Goal: Check status: Check status

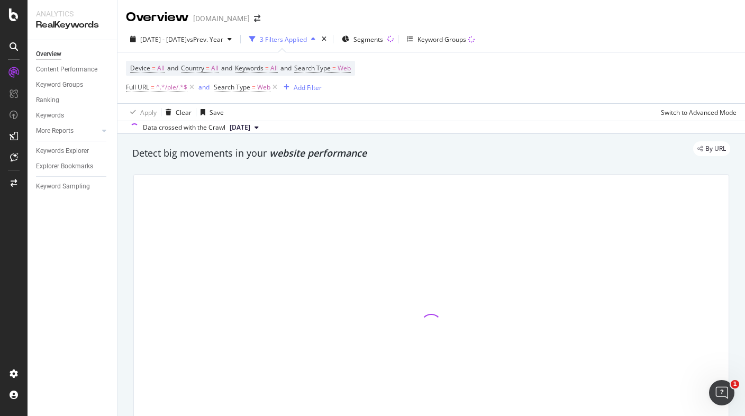
click at [532, 73] on div "Device = All and Country = All and Keywords = All and Search Type = Web Full UR…" at bounding box center [431, 77] width 611 height 51
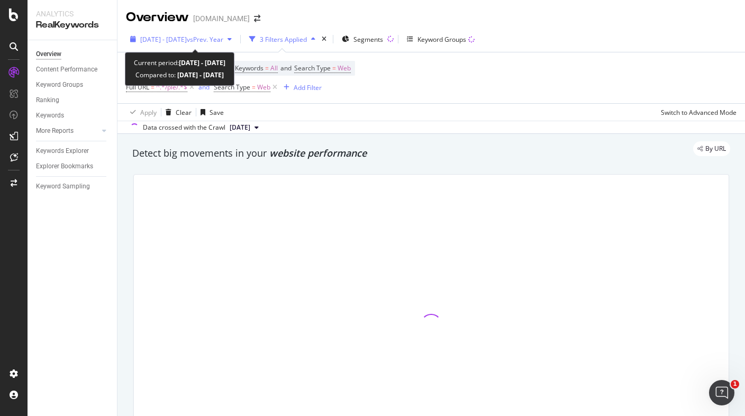
click at [183, 40] on span "[DATE] - [DATE]" at bounding box center [163, 39] width 47 height 9
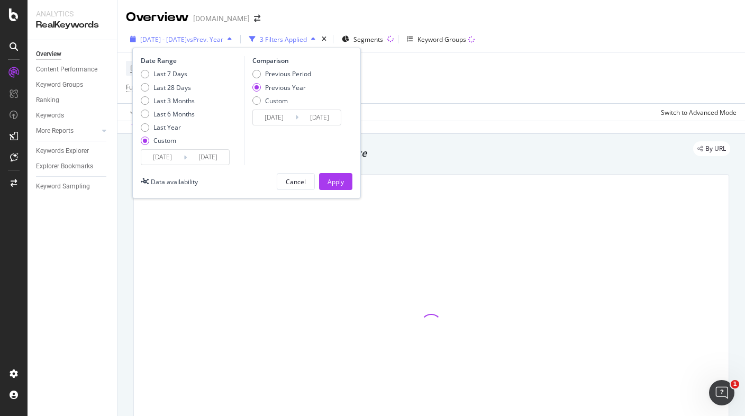
click at [180, 38] on span "[DATE] - [DATE]" at bounding box center [163, 39] width 47 height 9
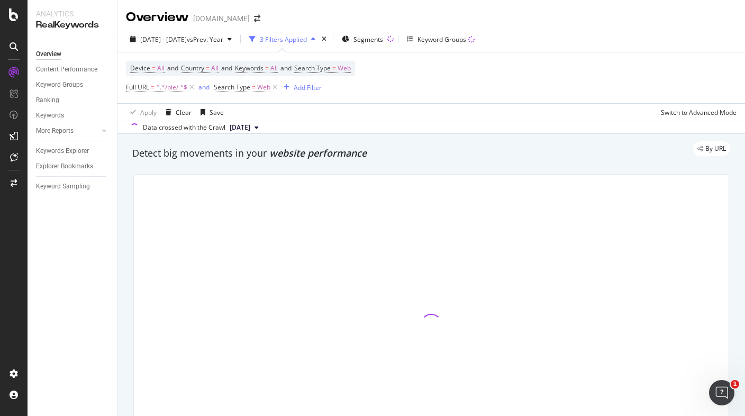
click at [574, 41] on div "2025 Feb. 1st - Aug. 30th vs Prev. Year 3 Filters Applied Segments Keyword Grou…" at bounding box center [432, 41] width 628 height 21
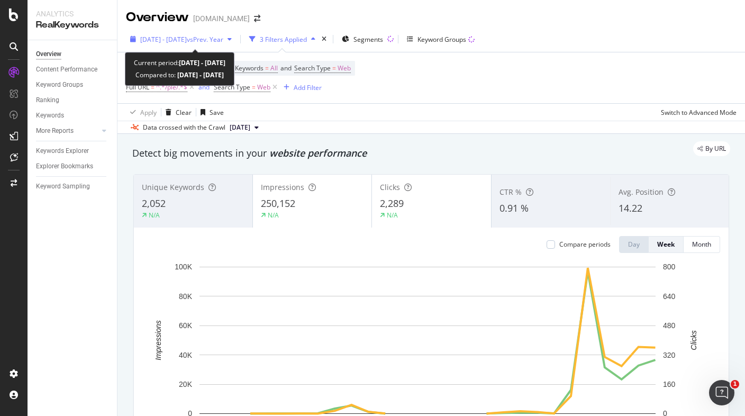
click at [177, 37] on span "[DATE] - [DATE]" at bounding box center [163, 39] width 47 height 9
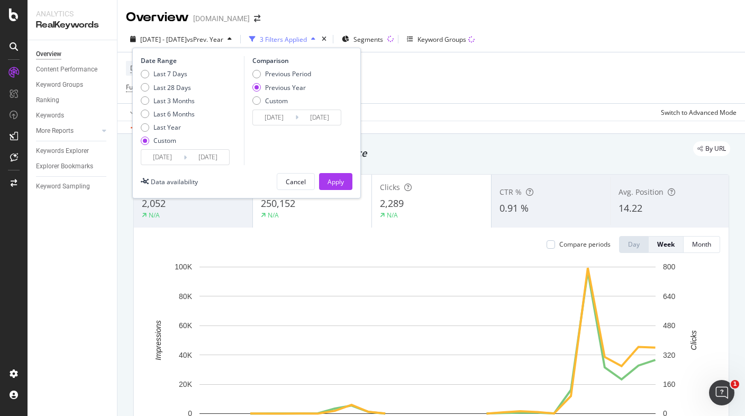
click at [163, 158] on input "[DATE]" at bounding box center [162, 157] width 42 height 15
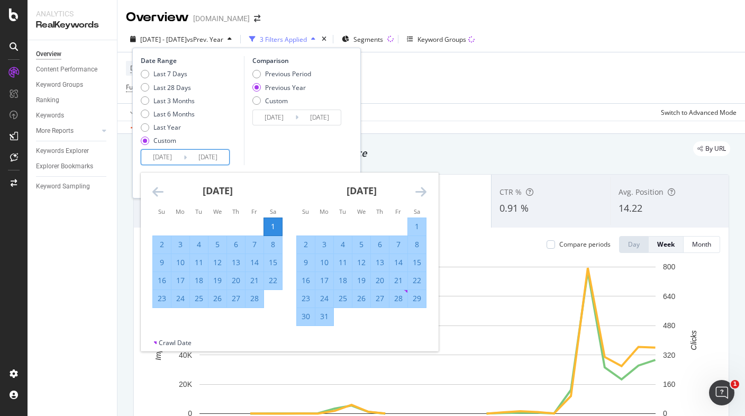
click at [423, 190] on icon "Move forward to switch to the next month." at bounding box center [421, 191] width 11 height 13
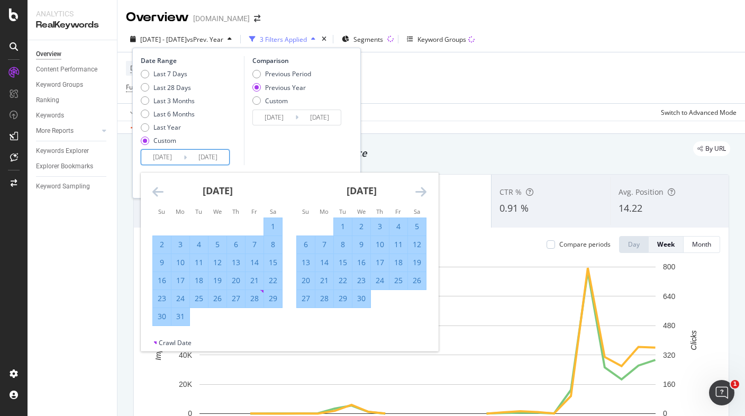
click at [423, 190] on icon "Move forward to switch to the next month." at bounding box center [421, 191] width 11 height 13
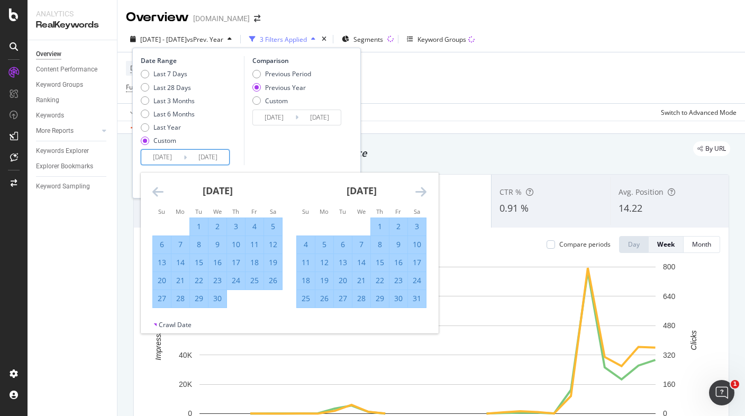
click at [423, 190] on icon "Move forward to switch to the next month." at bounding box center [421, 191] width 11 height 13
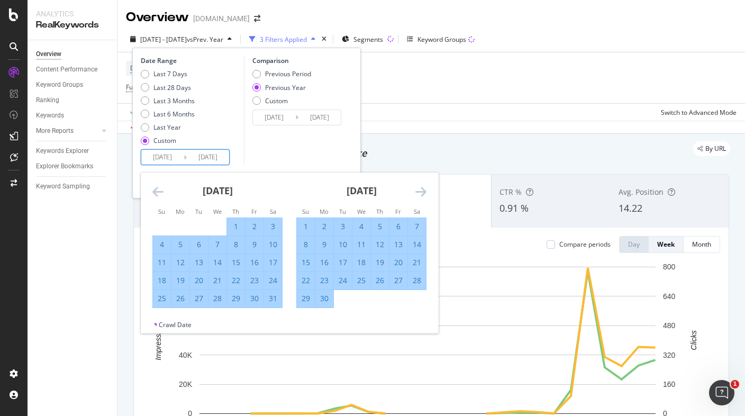
click at [423, 190] on icon "Move forward to switch to the next month." at bounding box center [421, 191] width 11 height 13
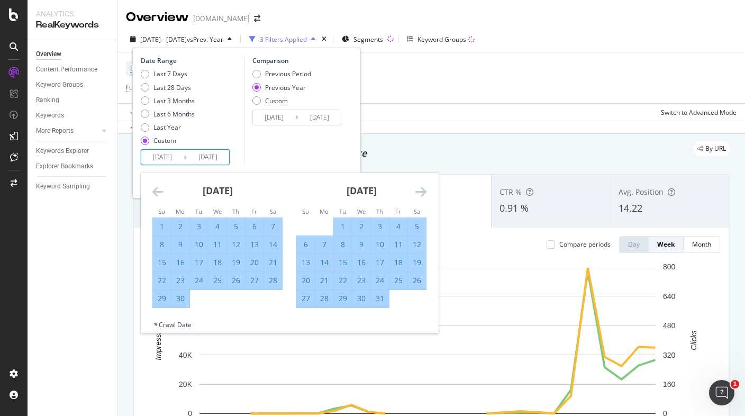
click at [339, 224] on div "1" at bounding box center [343, 226] width 18 height 11
type input "[DATE]"
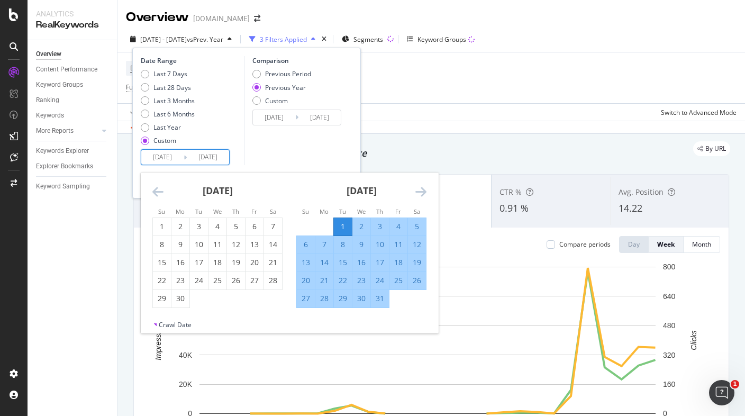
click at [220, 160] on input "[DATE]" at bounding box center [208, 157] width 42 height 15
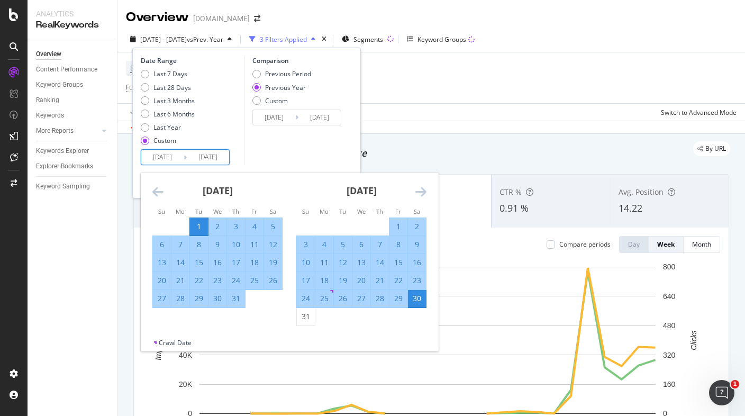
click at [419, 192] on icon "Move forward to switch to the next month." at bounding box center [421, 191] width 11 height 13
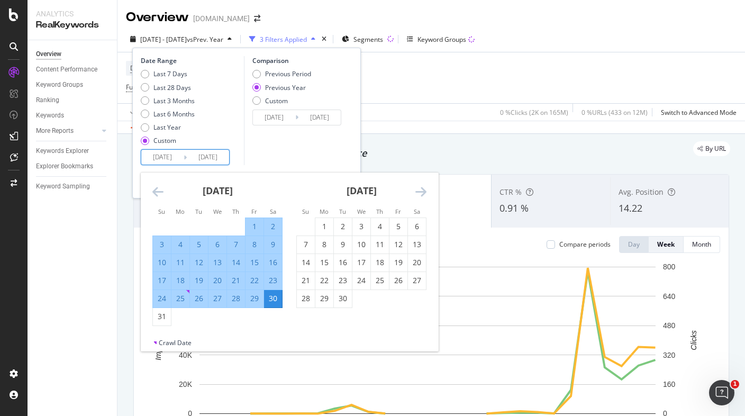
click at [419, 192] on icon "Move forward to switch to the next month." at bounding box center [421, 191] width 11 height 13
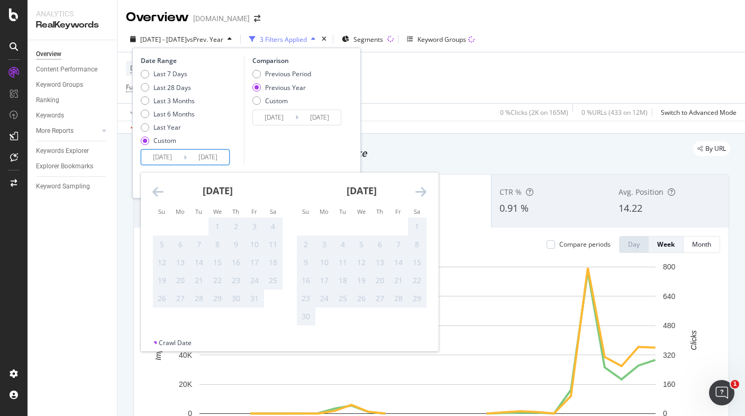
click at [157, 192] on icon "Move backward to switch to the previous month." at bounding box center [157, 191] width 11 height 13
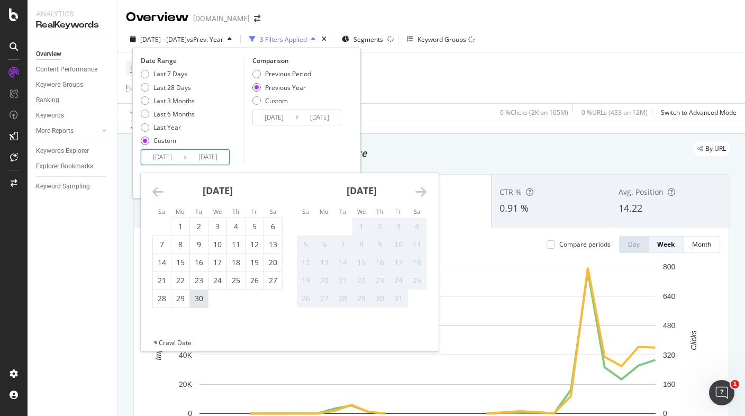
click at [195, 299] on div "30" at bounding box center [199, 298] width 18 height 11
type input "[DATE]"
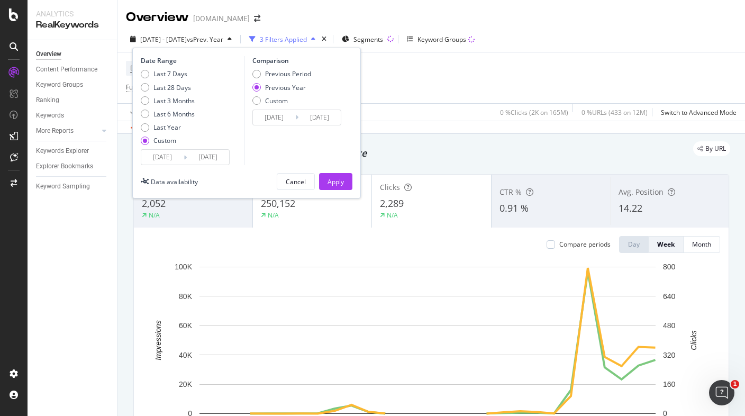
drag, startPoint x: 342, startPoint y: 181, endPoint x: 285, endPoint y: 173, distance: 57.7
click at [341, 181] on div "Apply" at bounding box center [336, 181] width 16 height 9
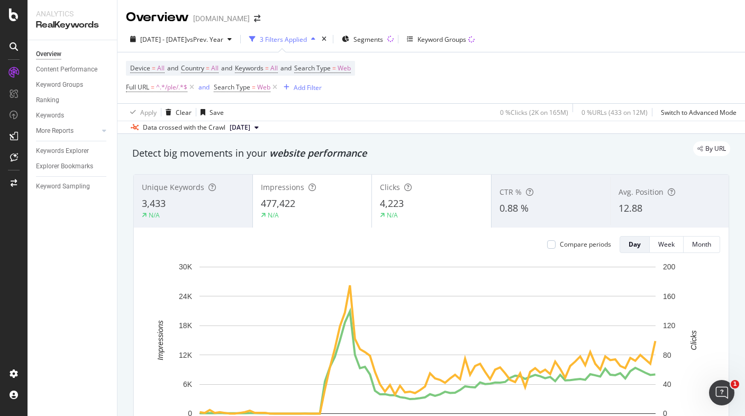
click at [573, 43] on div "[DATE] - [DATE] vs Prev. Year 3 Filters Applied Segments Keyword Groups" at bounding box center [432, 41] width 628 height 21
click at [661, 40] on div "[DATE] - [DATE] vs Prev. Year 3 Filters Applied Segments Keyword Groups" at bounding box center [432, 41] width 628 height 21
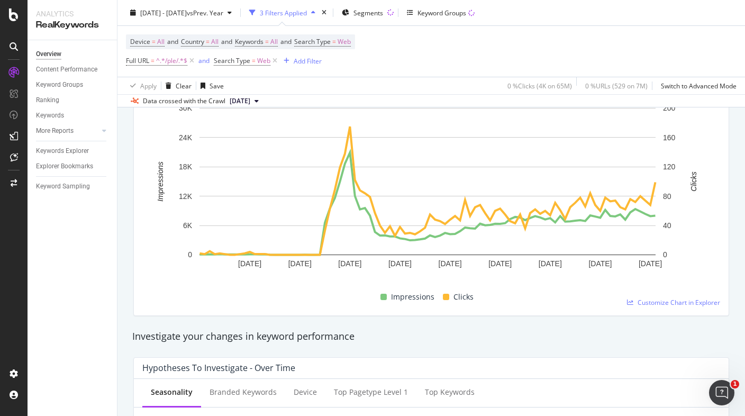
scroll to position [265, 0]
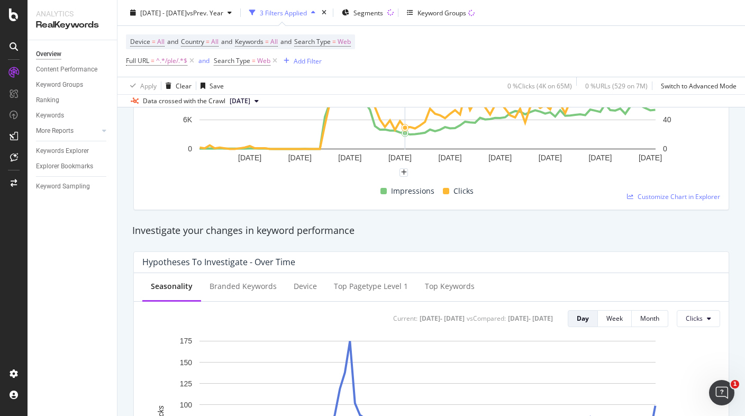
click at [488, 56] on div "Device = All and Country = All and Keywords = All and Search Type = Web Full UR…" at bounding box center [431, 51] width 611 height 51
